Goal: Information Seeking & Learning: Learn about a topic

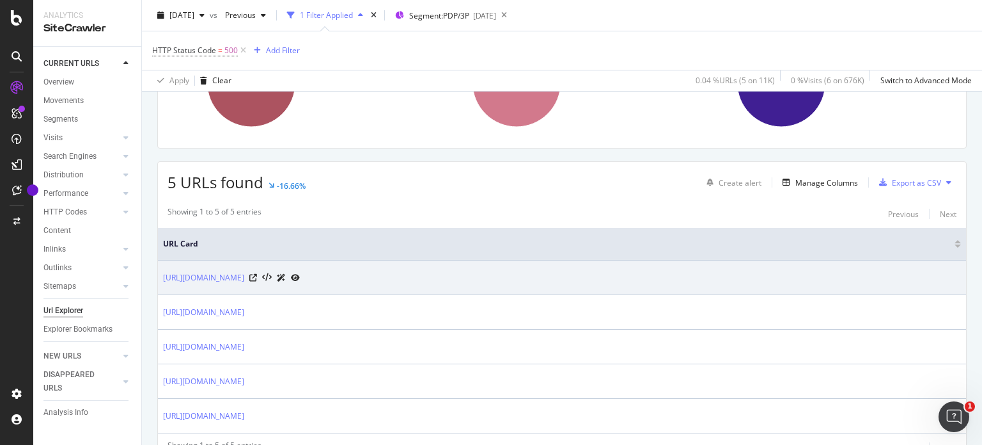
scroll to position [256, 0]
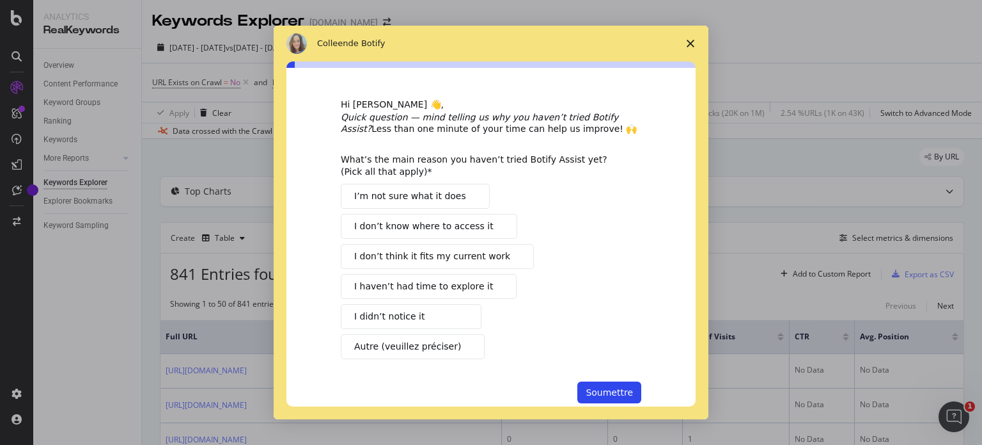
click at [695, 47] on span "Fermer l'enquête" at bounding box center [691, 44] width 36 height 36
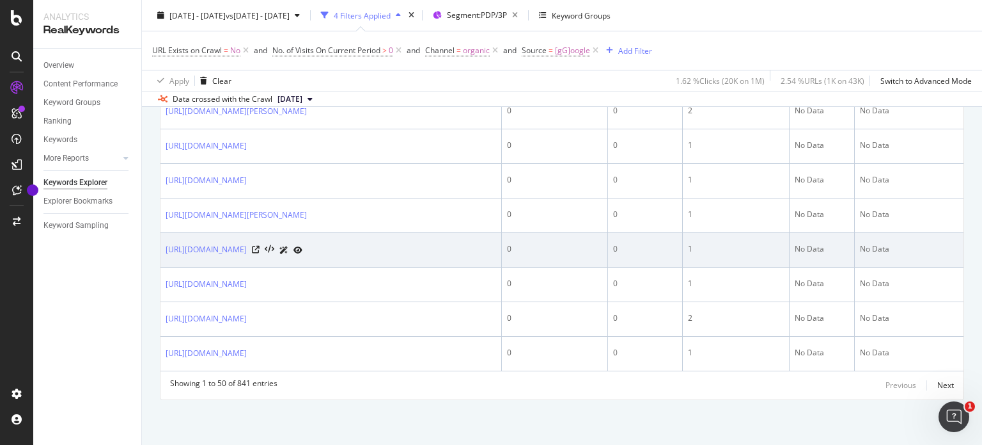
scroll to position [2387, 0]
